Goal: Task Accomplishment & Management: Use online tool/utility

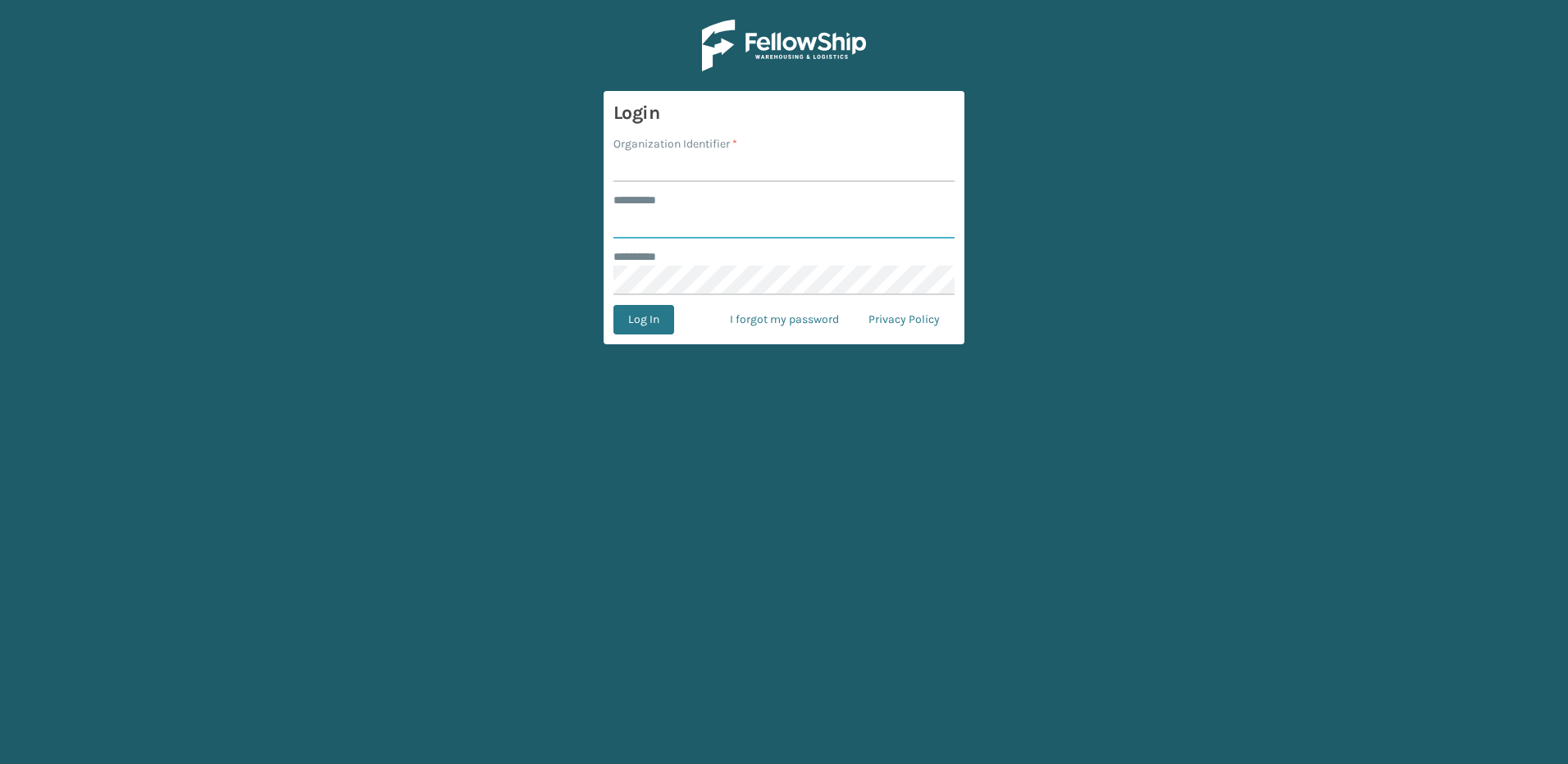
type input "********"
click at [699, 167] on input "Organization Identifier *" at bounding box center [784, 167] width 341 height 29
type input "Fellowship - East"
click at [650, 326] on button "Log In" at bounding box center [644, 319] width 61 height 29
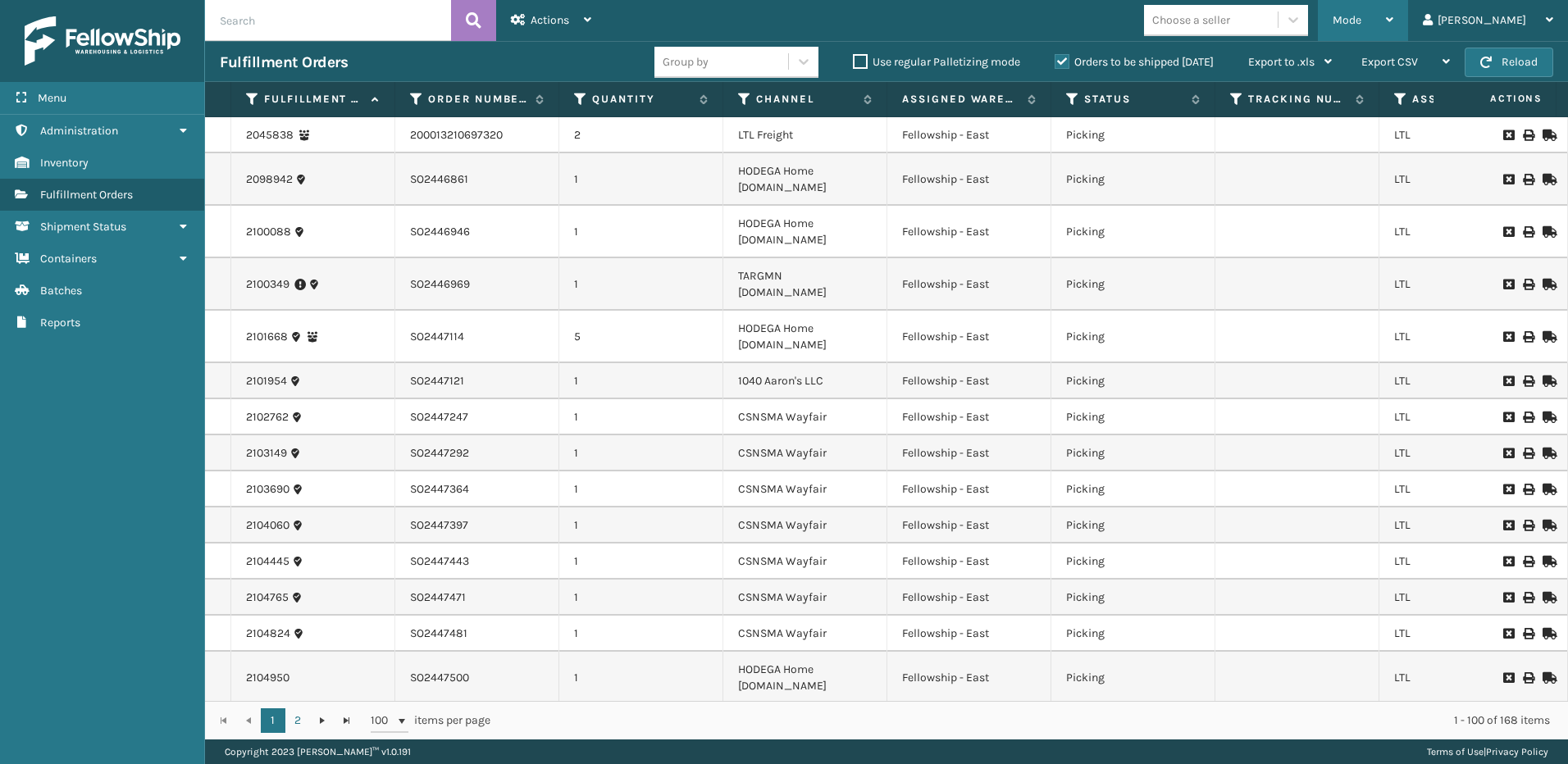
click at [1361, 22] on span "Mode" at bounding box center [1347, 20] width 28 height 14
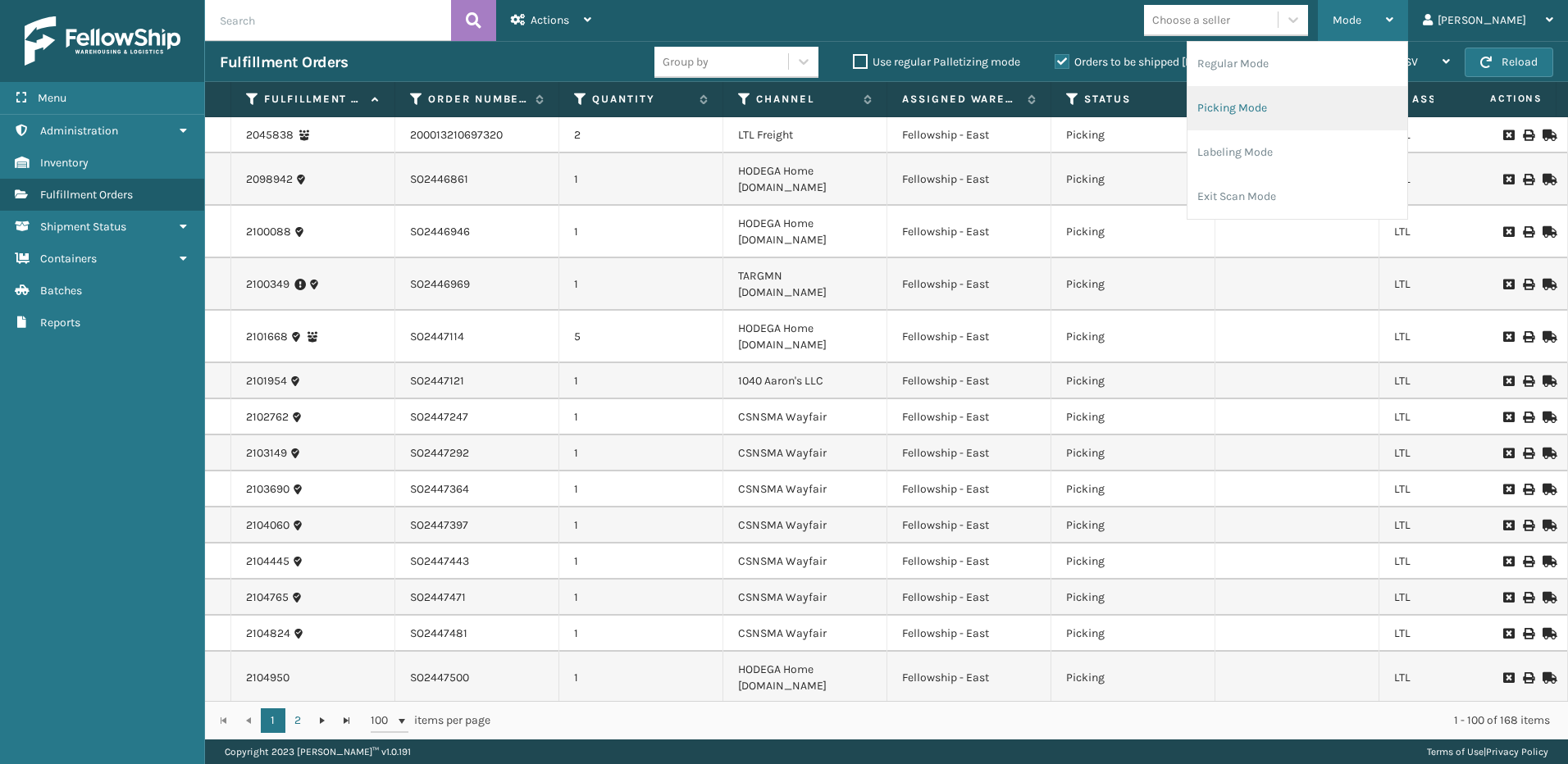
click at [1282, 109] on li "Picking Mode" at bounding box center [1298, 107] width 220 height 44
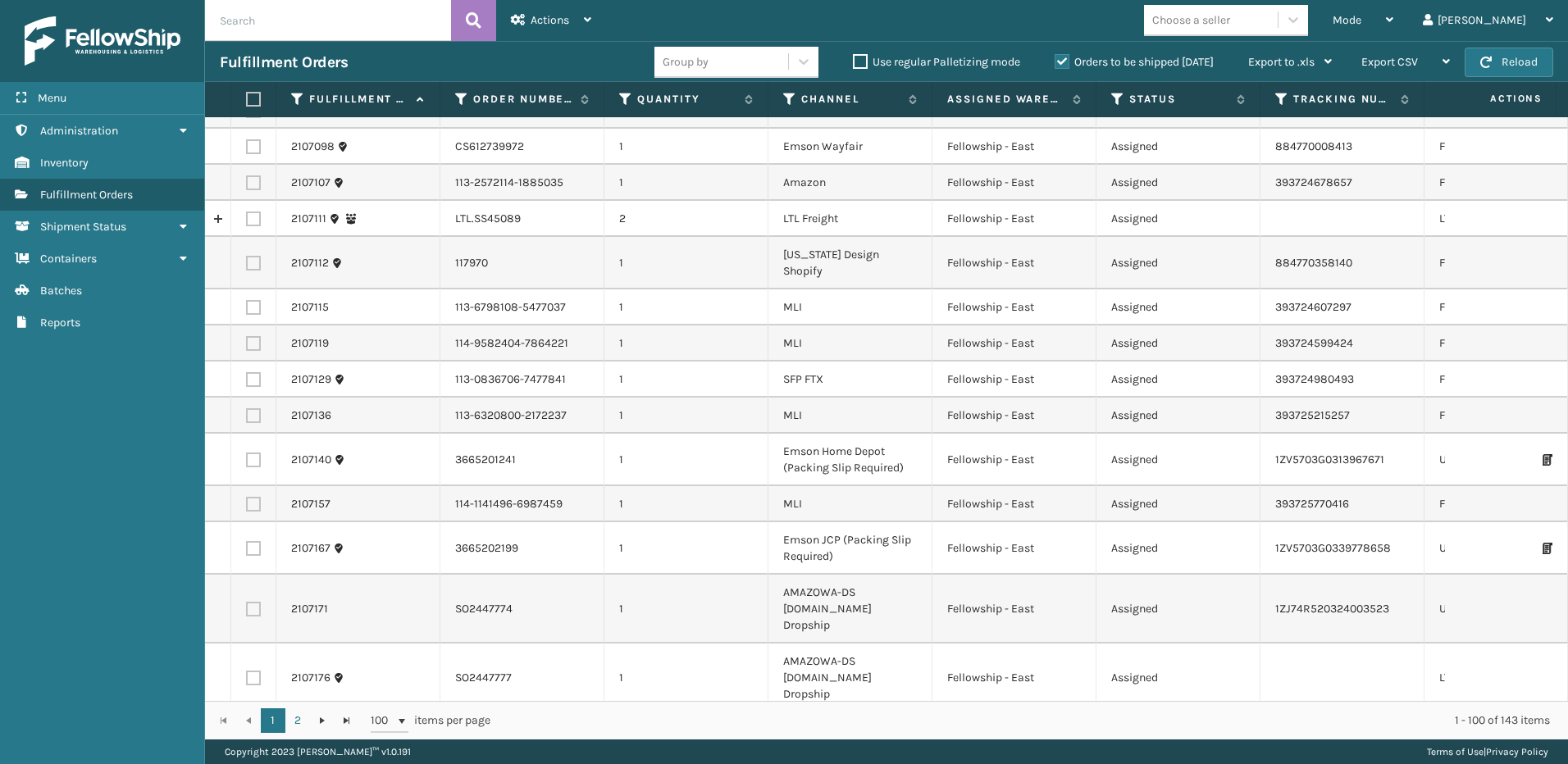
scroll to position [1557, 0]
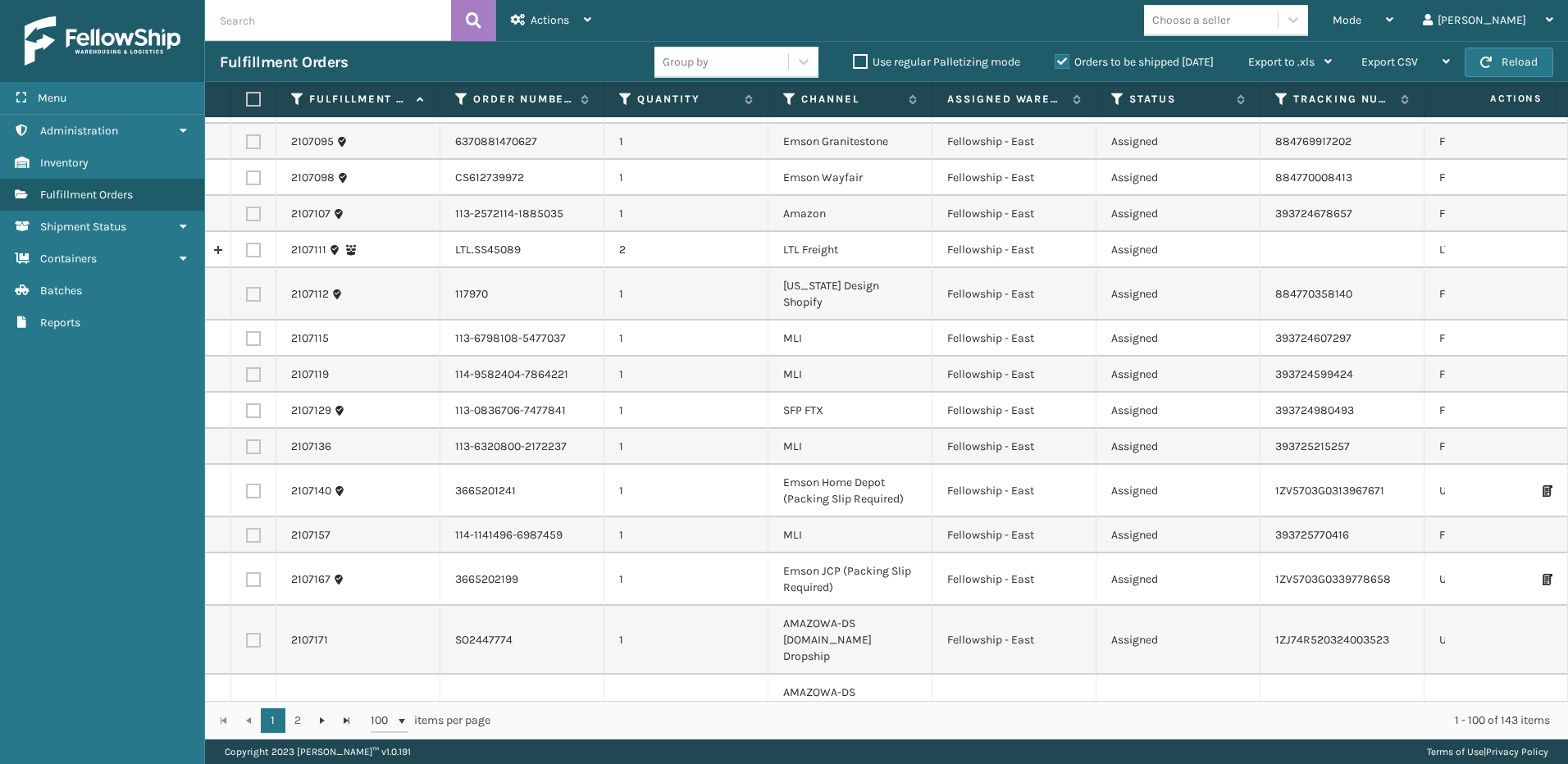
click at [253, 242] on label at bounding box center [253, 250] width 15 height 15
click at [247, 242] on input "checkbox" at bounding box center [246, 247] width 1 height 11
checkbox input "true"
click at [559, 12] on div "Actions" at bounding box center [551, 20] width 80 height 41
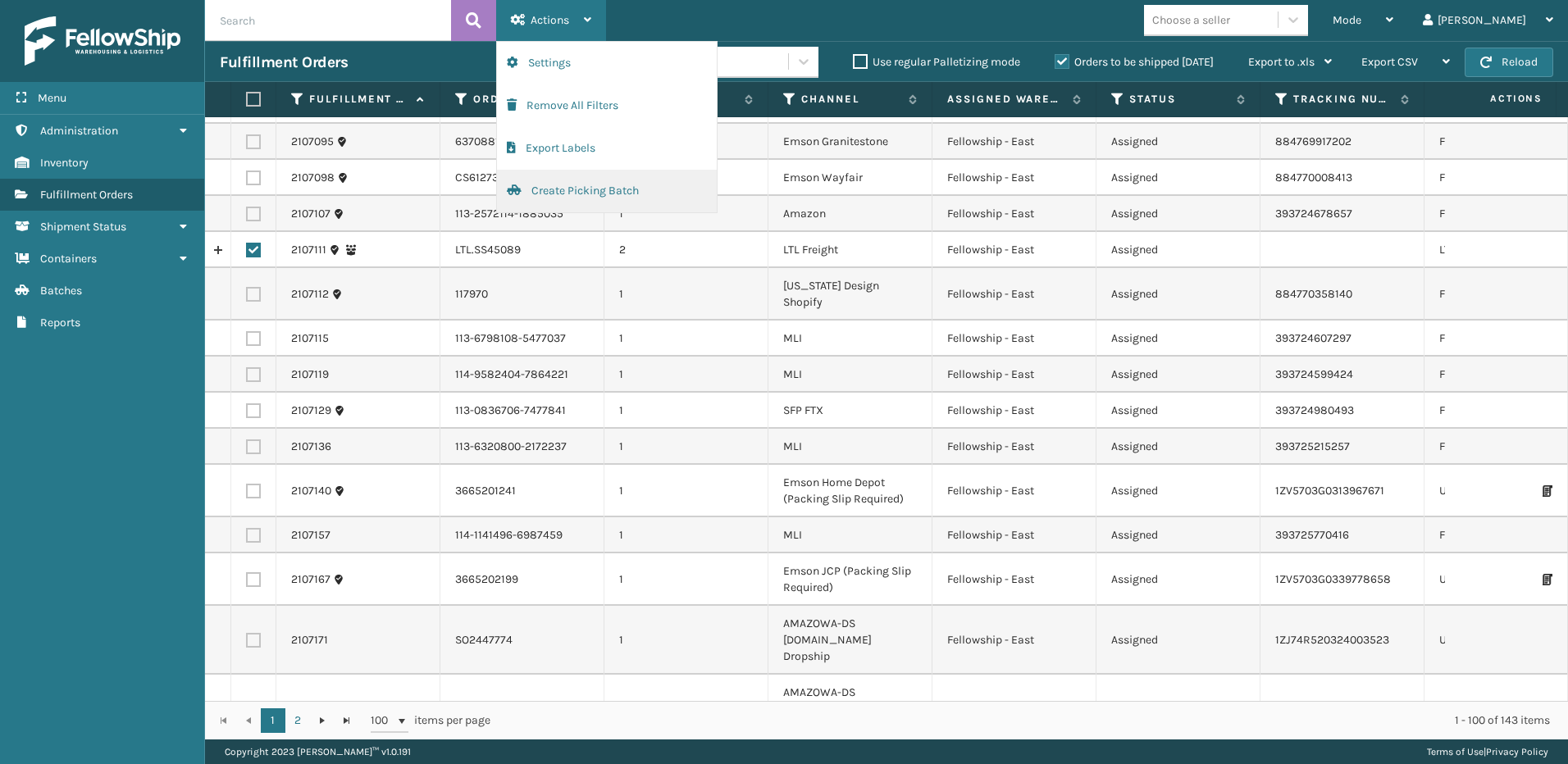
click at [561, 192] on button "Create Picking Batch" at bounding box center [607, 191] width 220 height 42
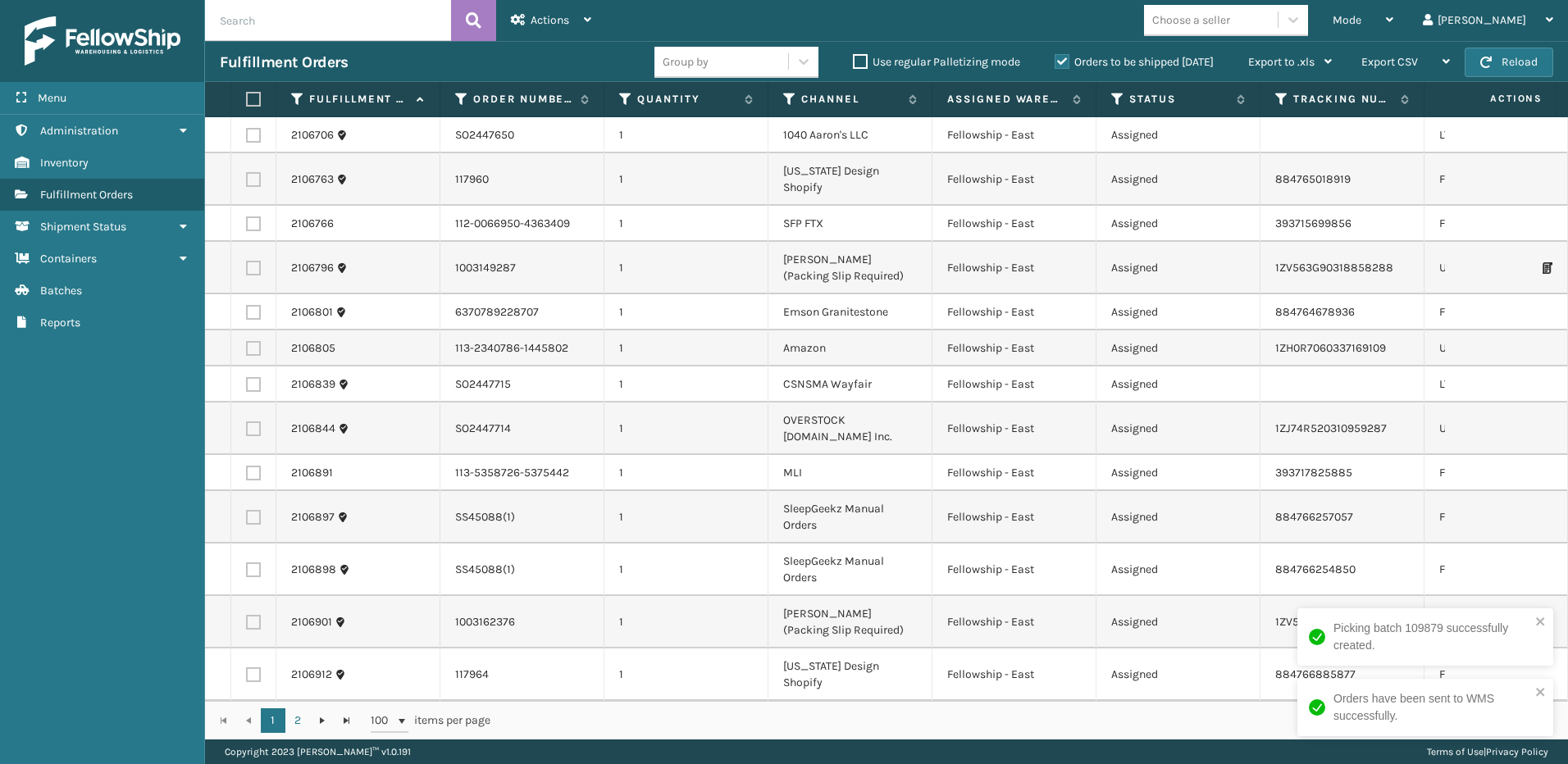
drag, startPoint x: 518, startPoint y: 416, endPoint x: 785, endPoint y: 256, distance: 311.3
click at [776, 242] on td "[PERSON_NAME] (Packing Slip Required)" at bounding box center [850, 267] width 164 height 52
